Goal: Check status: Check status

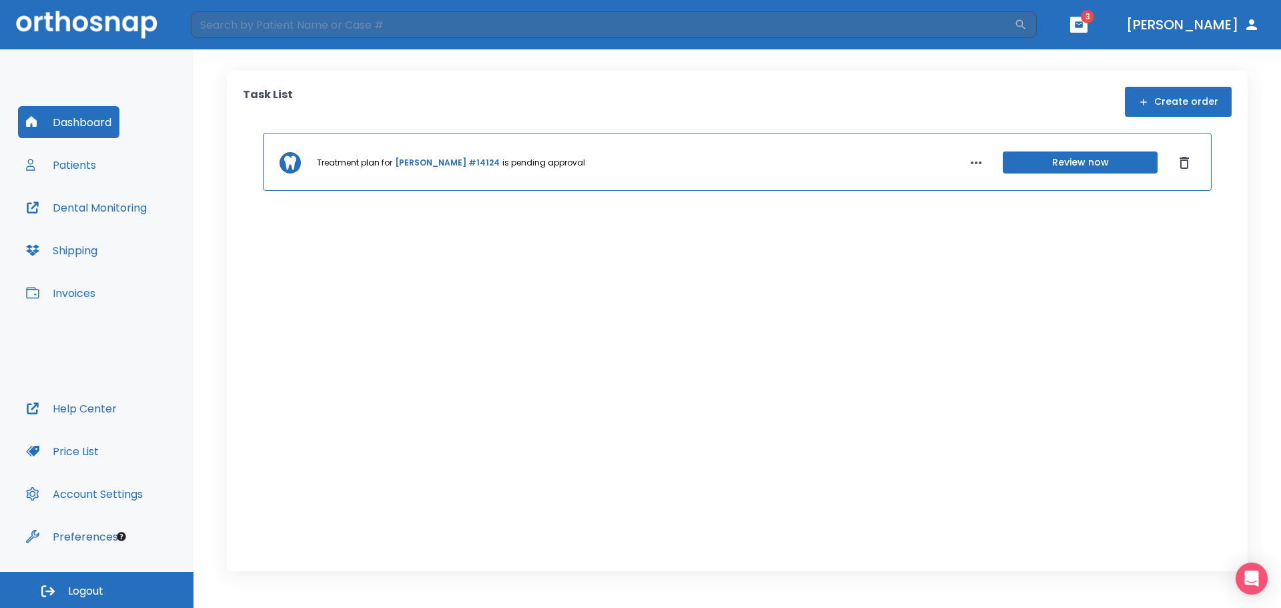
click at [53, 158] on button "Patients" at bounding box center [61, 165] width 86 height 32
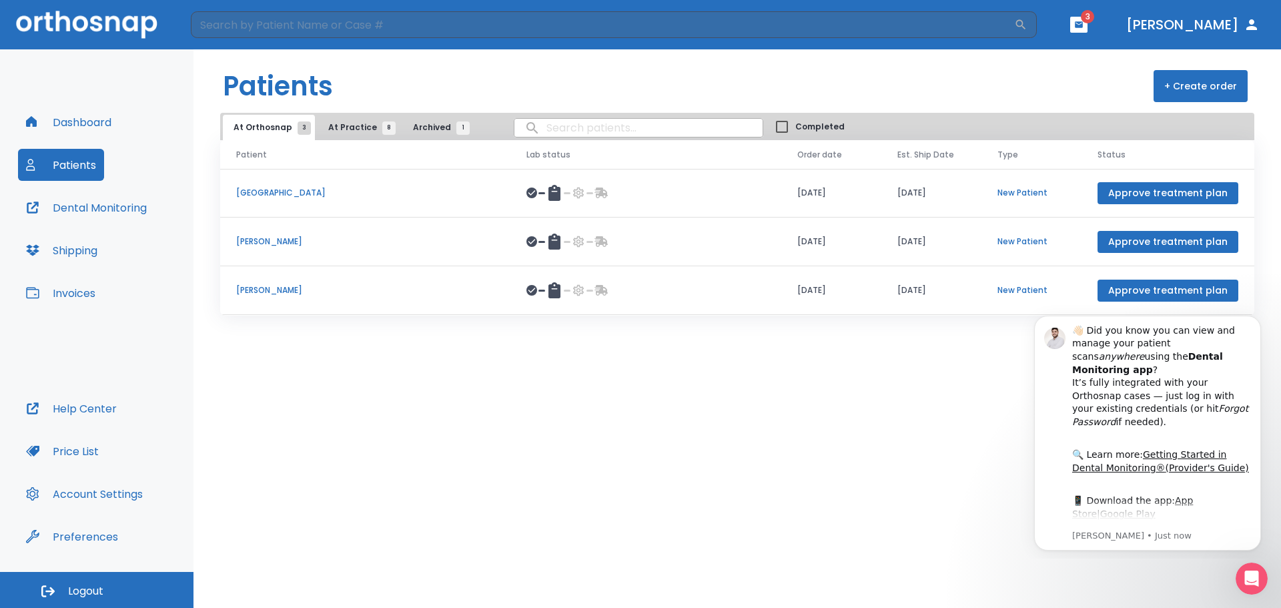
click at [329, 128] on span "At Practice 8" at bounding box center [358, 127] width 61 height 12
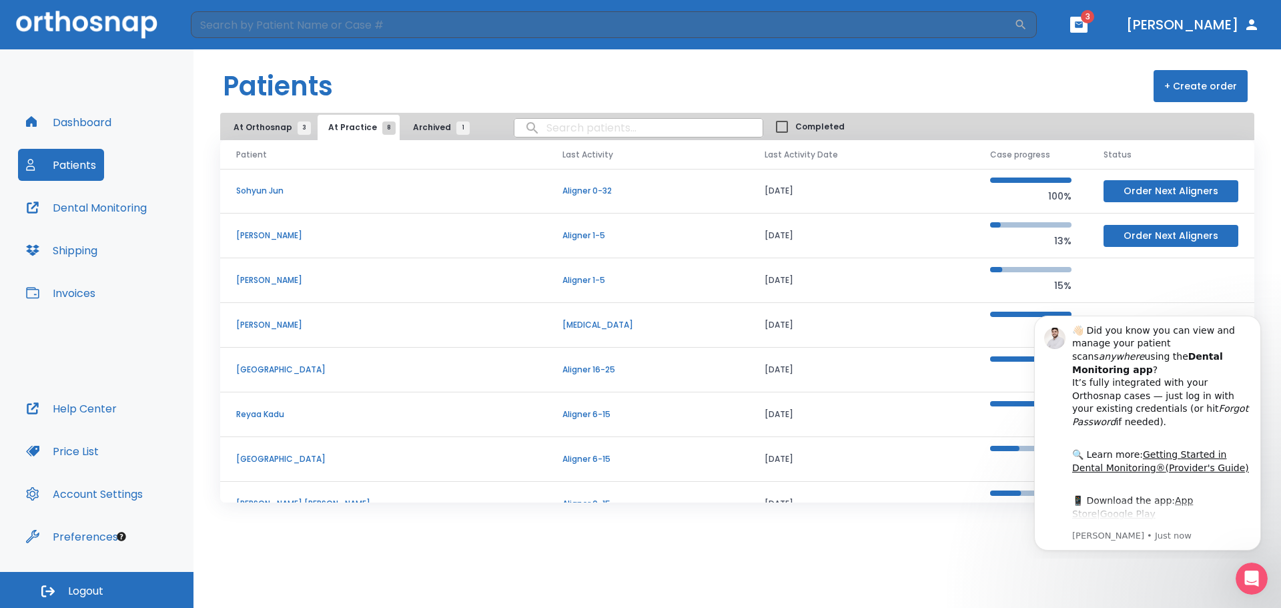
click at [277, 318] on td "[PERSON_NAME]" at bounding box center [383, 325] width 326 height 45
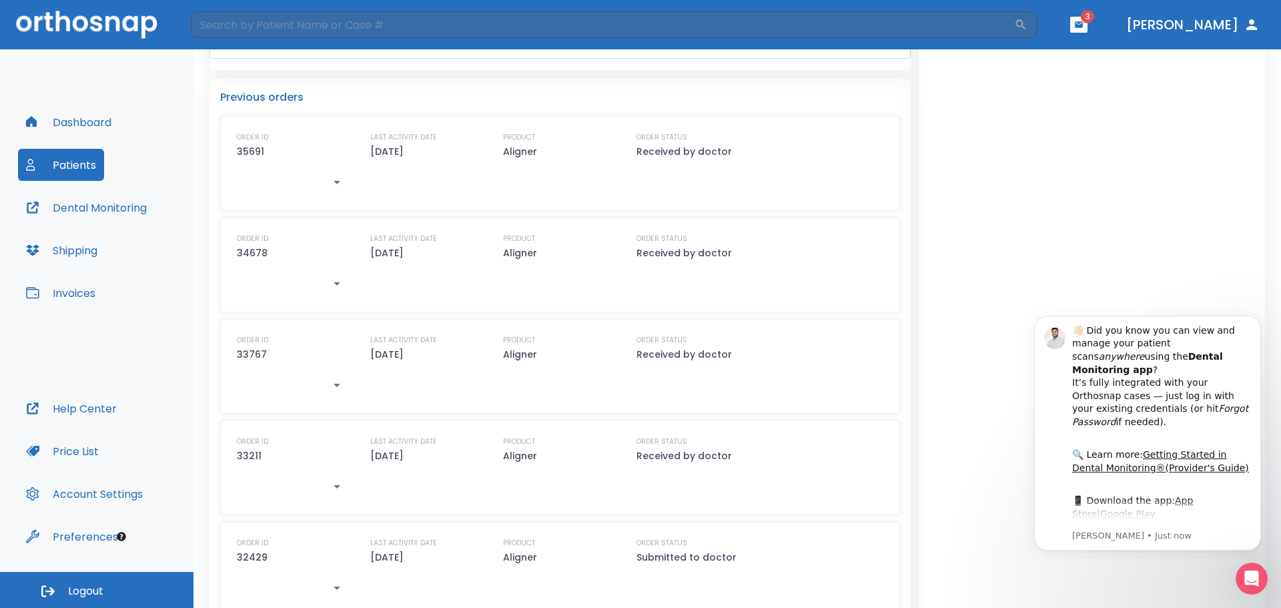
scroll to position [747, 0]
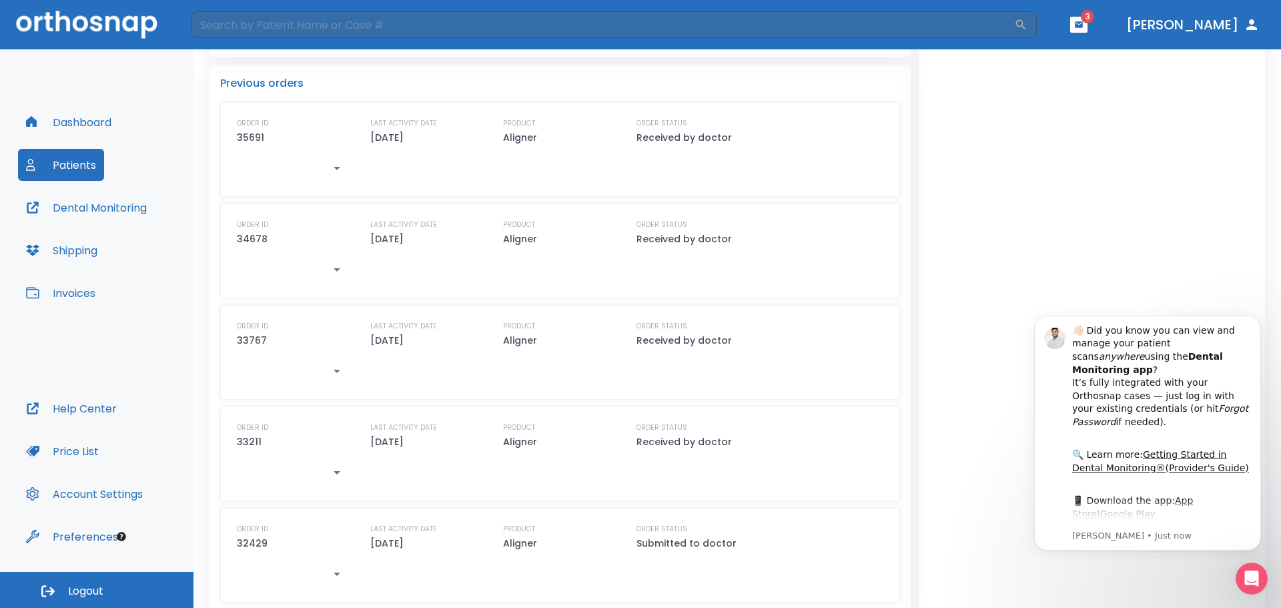
click at [336, 160] on icon "button" at bounding box center [337, 168] width 16 height 16
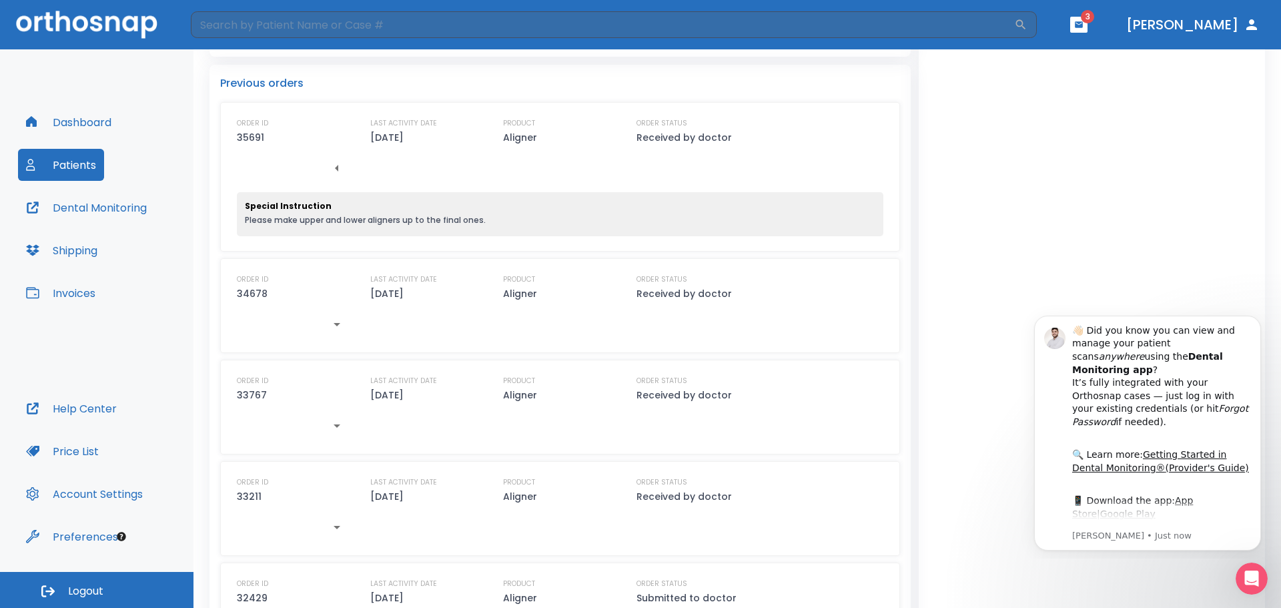
click at [344, 316] on icon "button" at bounding box center [337, 324] width 16 height 16
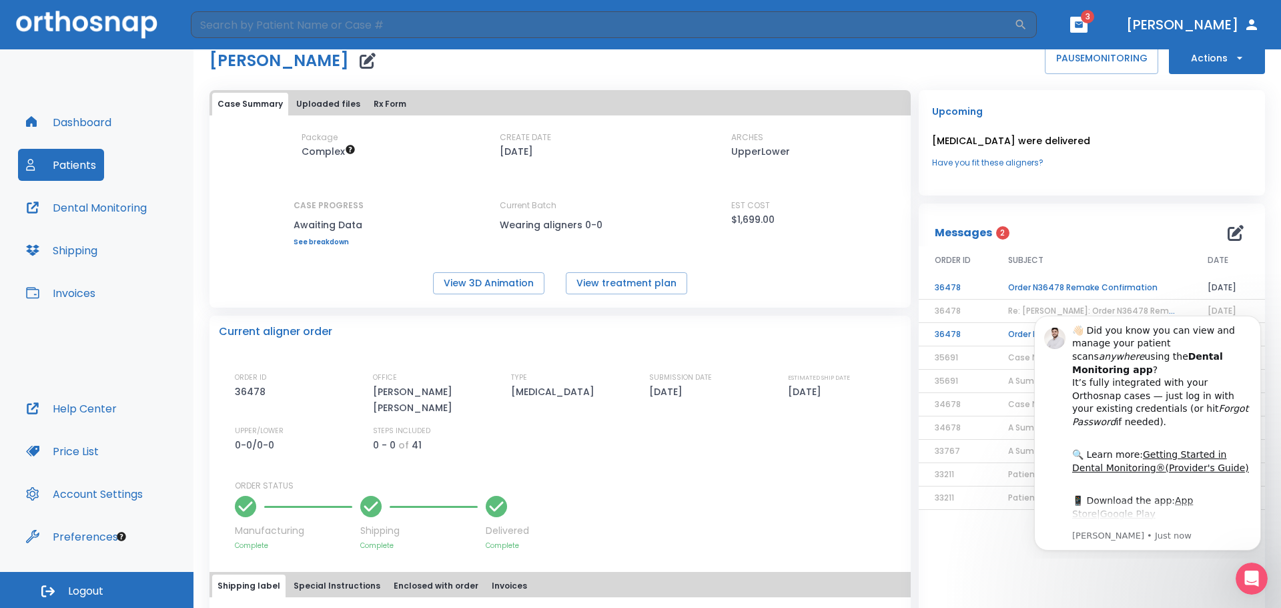
scroll to position [0, 0]
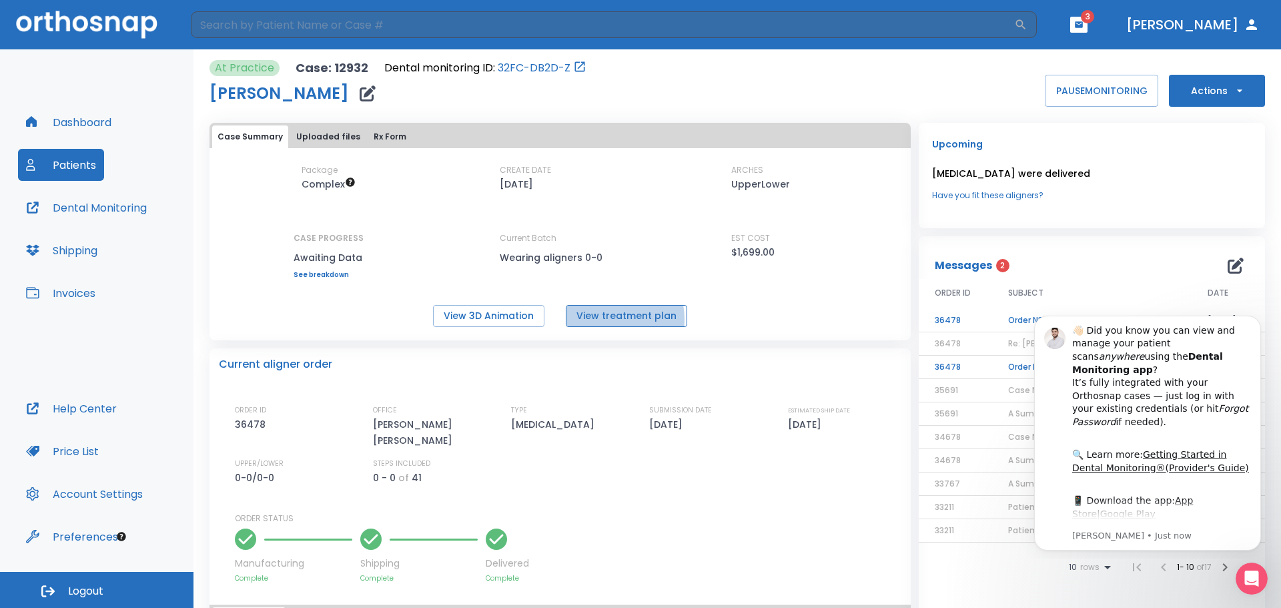
click at [609, 319] on button "View treatment plan" at bounding box center [626, 316] width 121 height 22
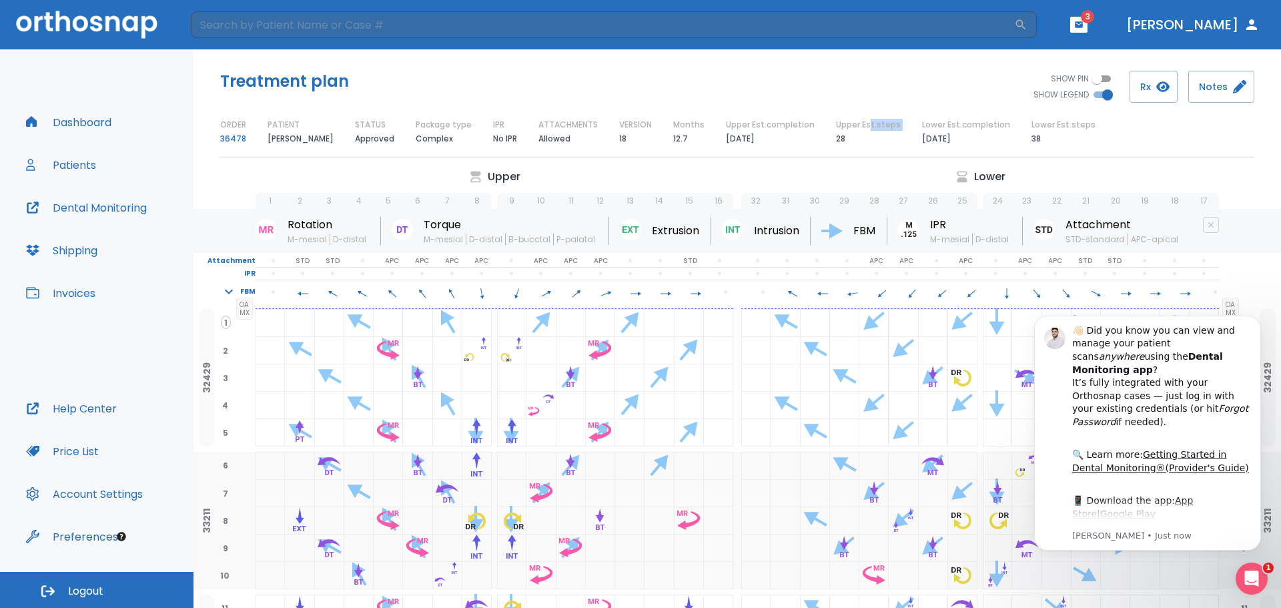
drag, startPoint x: 817, startPoint y: 139, endPoint x: 852, endPoint y: 139, distance: 34.7
click at [852, 139] on div "ORDER 36478 PATIENT [PERSON_NAME] STATUS Approved Package type Complex IPR No I…" at bounding box center [737, 133] width 1034 height 28
drag, startPoint x: 1004, startPoint y: 137, endPoint x: 1031, endPoint y: 136, distance: 27.4
click at [1031, 136] on div "ORDER 36478 PATIENT [PERSON_NAME] STATUS Approved Package type Complex IPR No I…" at bounding box center [737, 133] width 1034 height 28
click at [1032, 137] on div "Lower Est.steps 38" at bounding box center [1064, 133] width 64 height 28
